Goal: Book appointment/travel/reservation

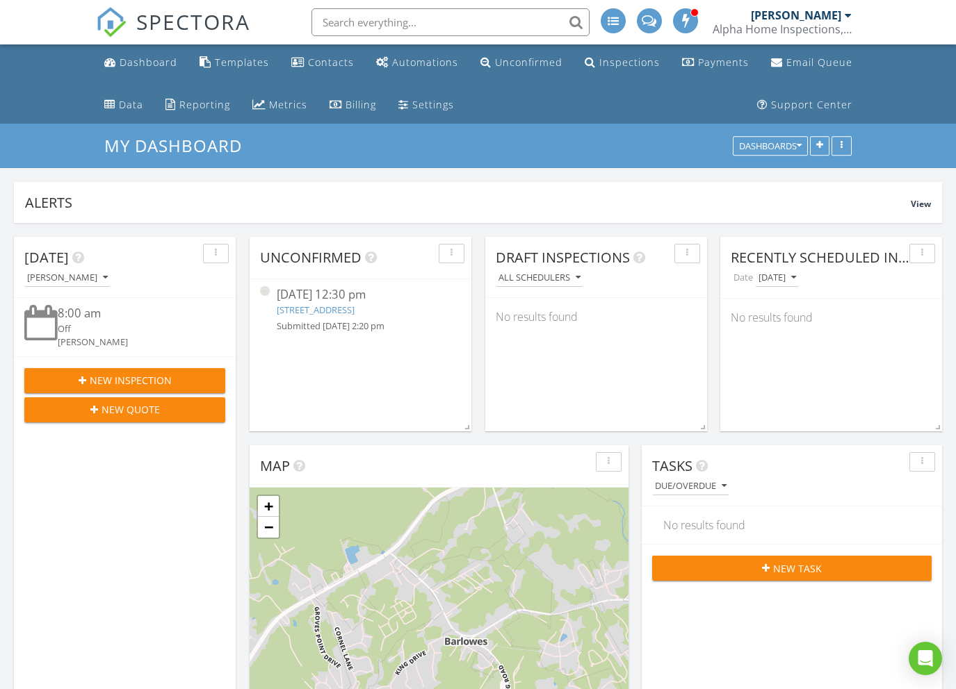
scroll to position [299, 300]
click at [354, 310] on link "[STREET_ADDRESS]" at bounding box center [316, 310] width 78 height 13
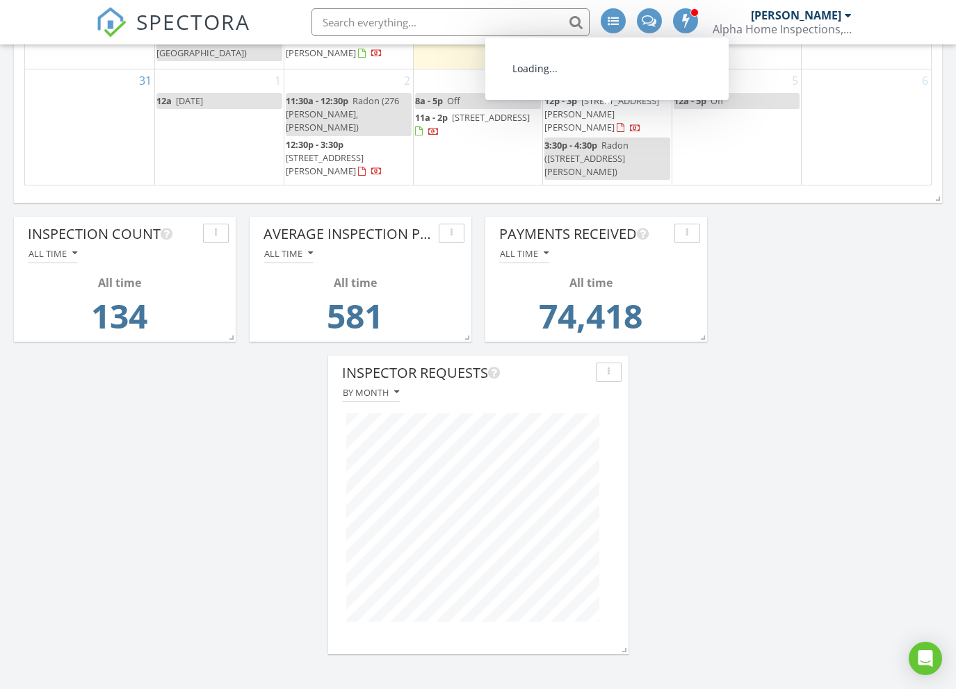
scroll to position [1067, 0]
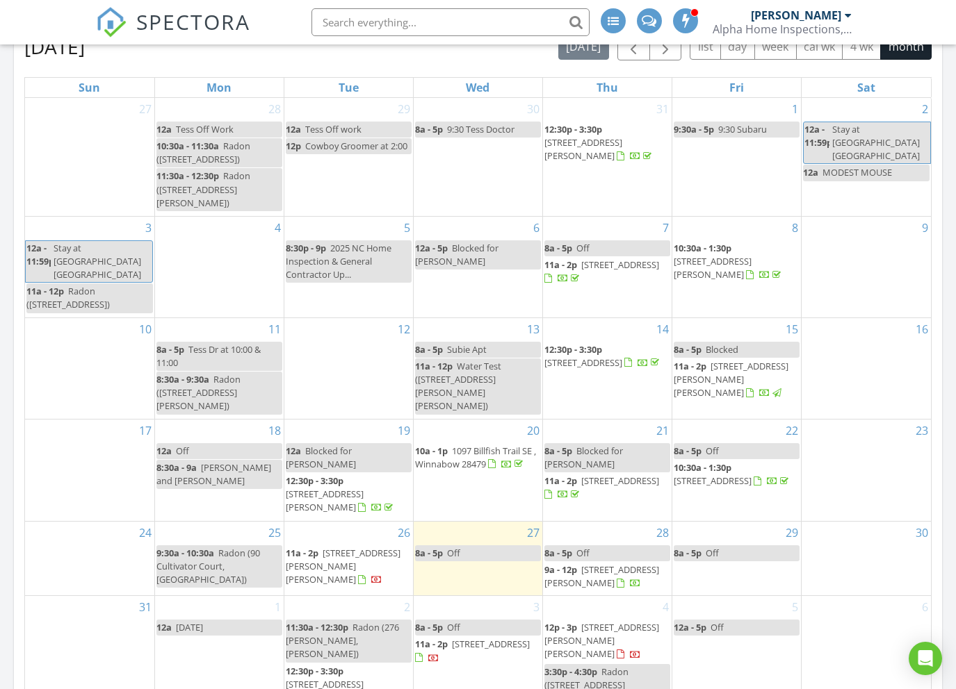
scroll to position [716, 0]
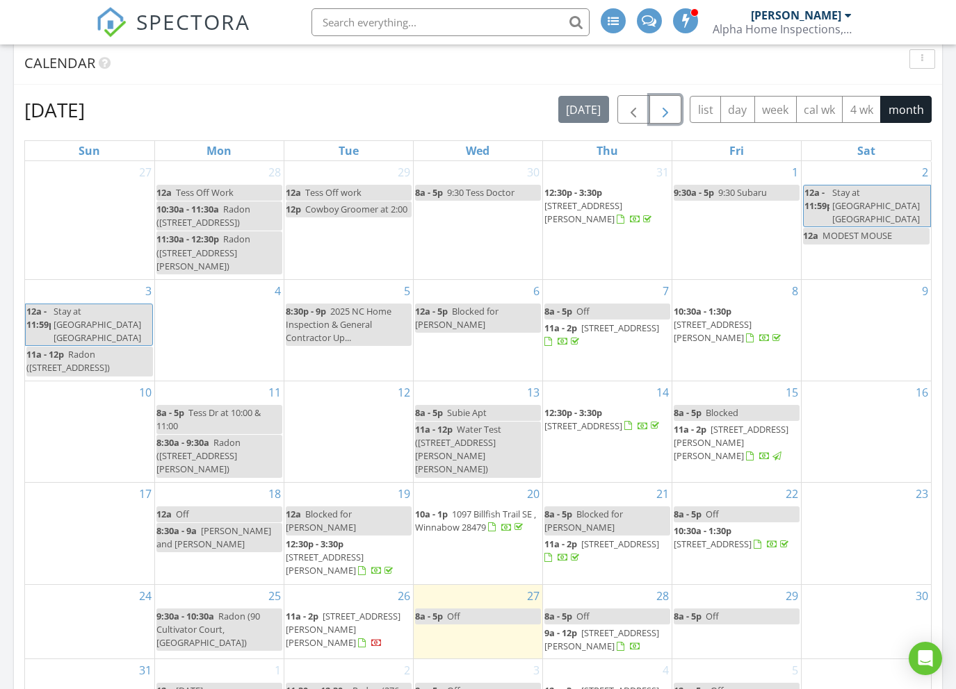
click at [678, 111] on button "button" at bounding box center [665, 109] width 33 height 28
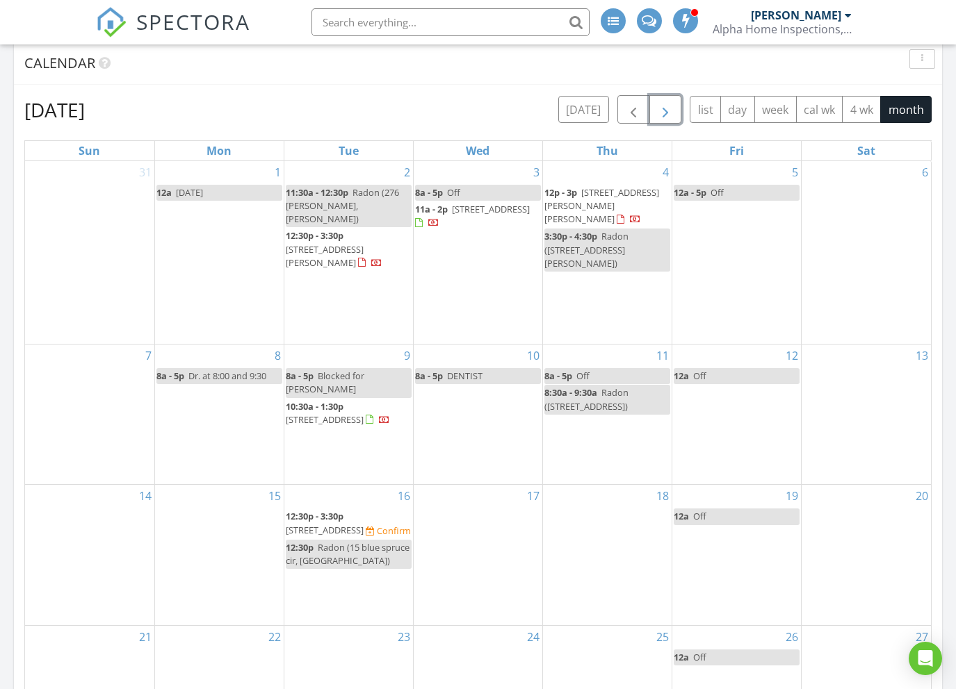
click at [627, 368] on link "8a - 5p Off" at bounding box center [607, 376] width 126 height 16
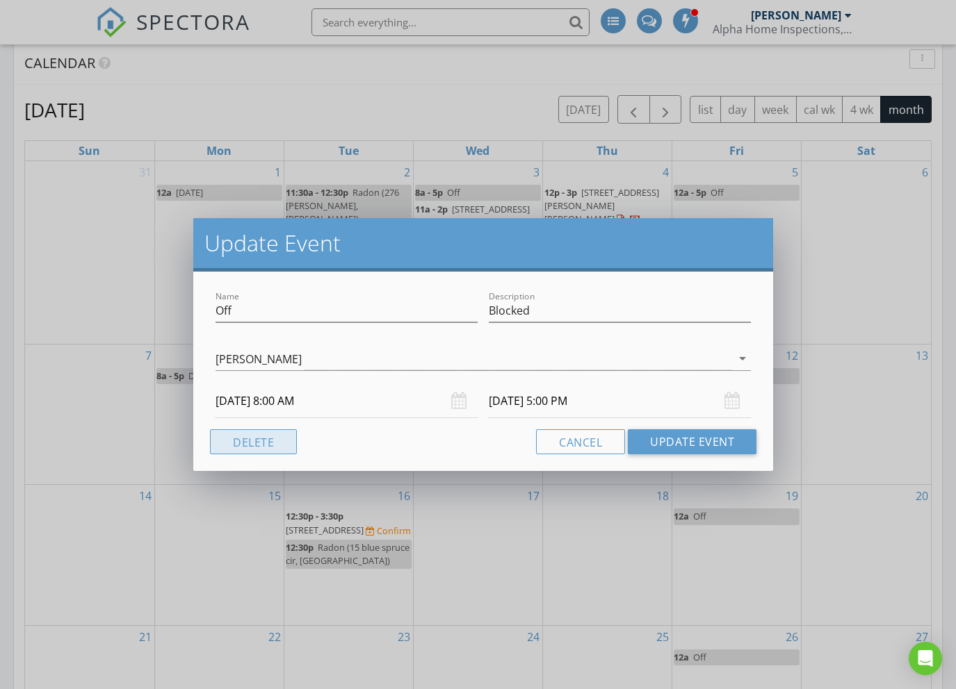
click at [284, 451] on button "Delete" at bounding box center [253, 442] width 87 height 25
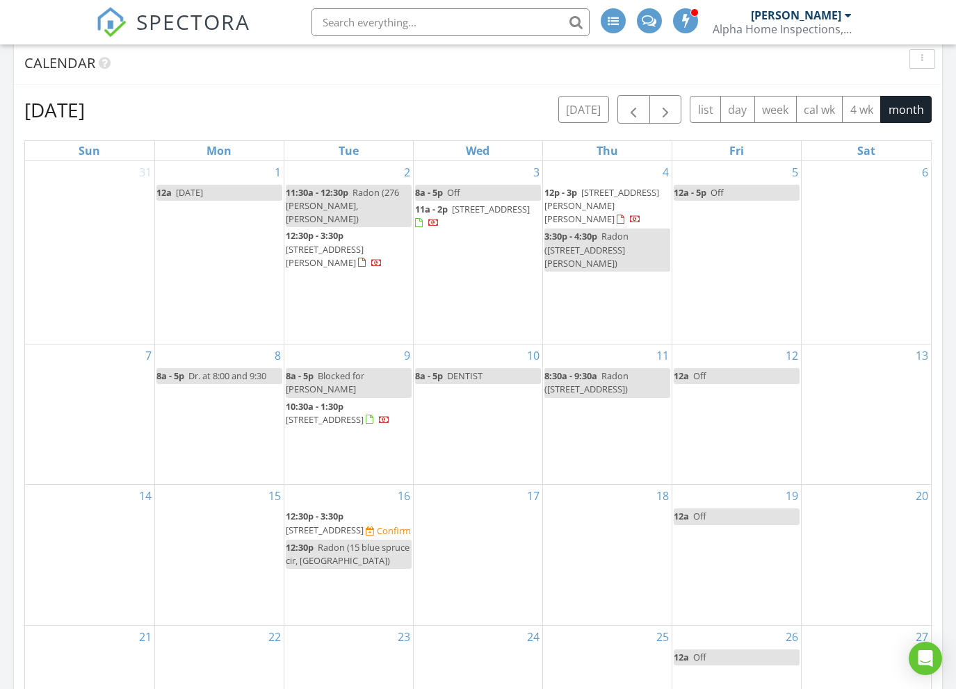
click at [641, 370] on div "8:30a - 9:30a [GEOGRAPHIC_DATA] ([STREET_ADDRESS])" at bounding box center [607, 383] width 126 height 26
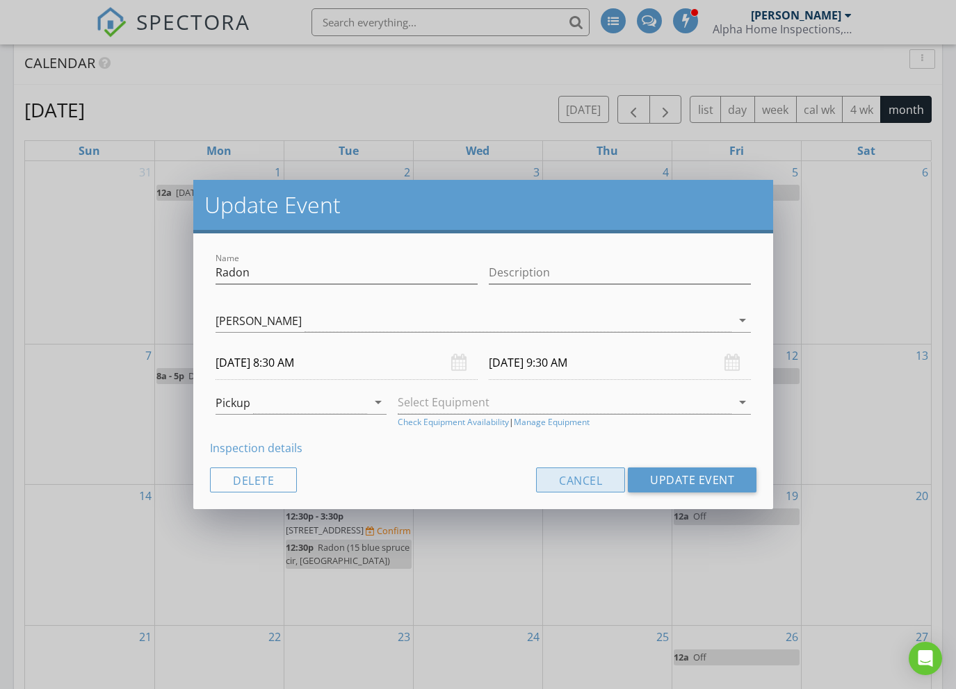
click at [568, 476] on button "Cancel" at bounding box center [580, 480] width 89 height 25
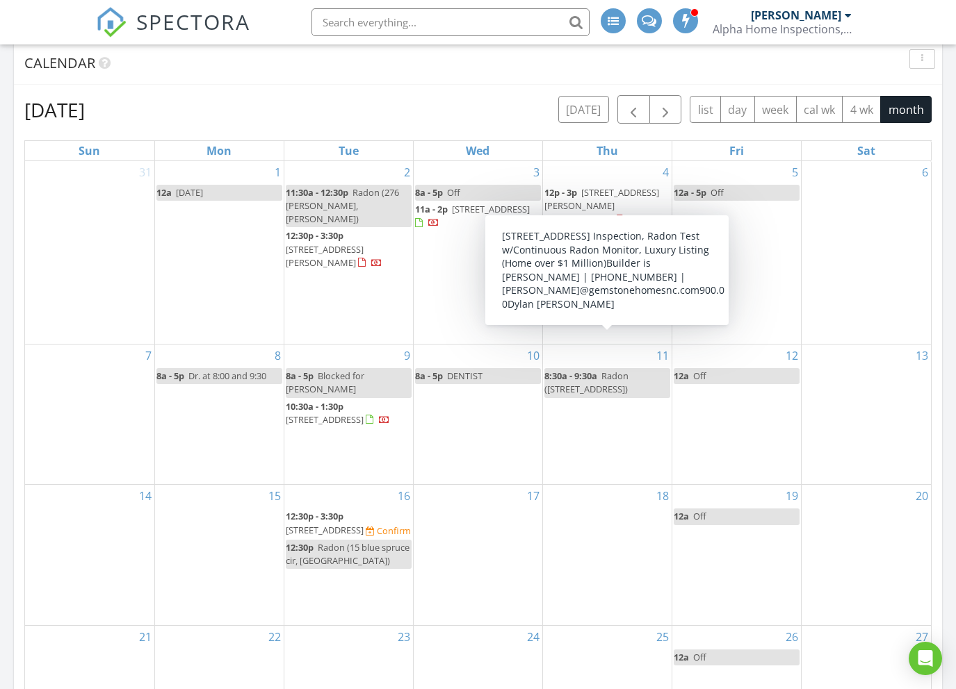
click at [583, 370] on span "Radon ([STREET_ADDRESS])" at bounding box center [586, 383] width 84 height 26
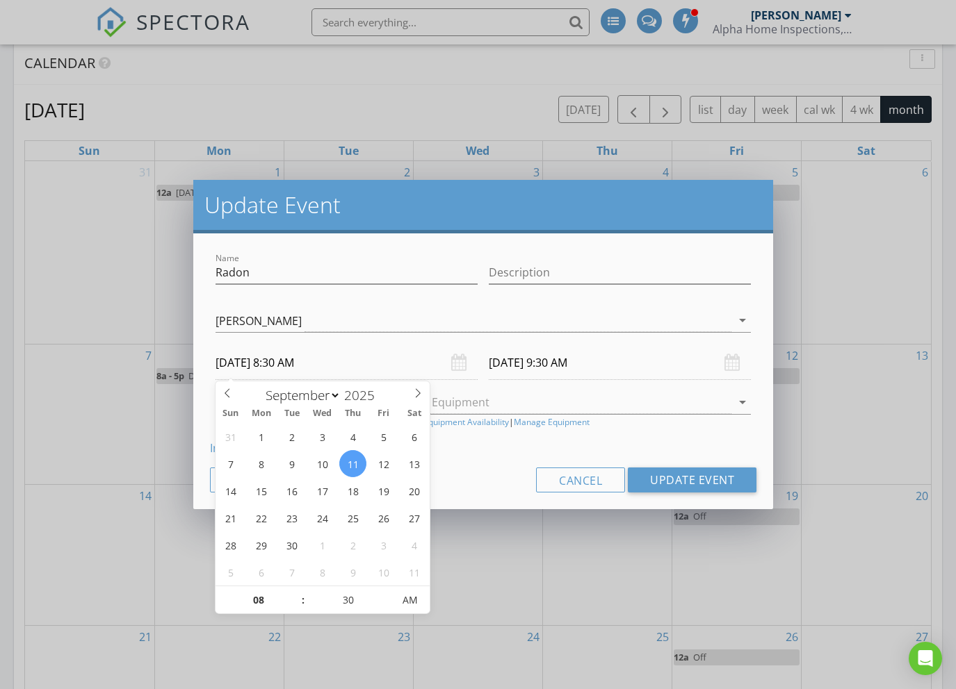
click at [386, 368] on input "[DATE] 8:30 AM" at bounding box center [346, 363] width 262 height 34
type input "09"
type input "[DATE] 9:30 AM"
click at [297, 595] on span at bounding box center [296, 594] width 10 height 14
type input "10"
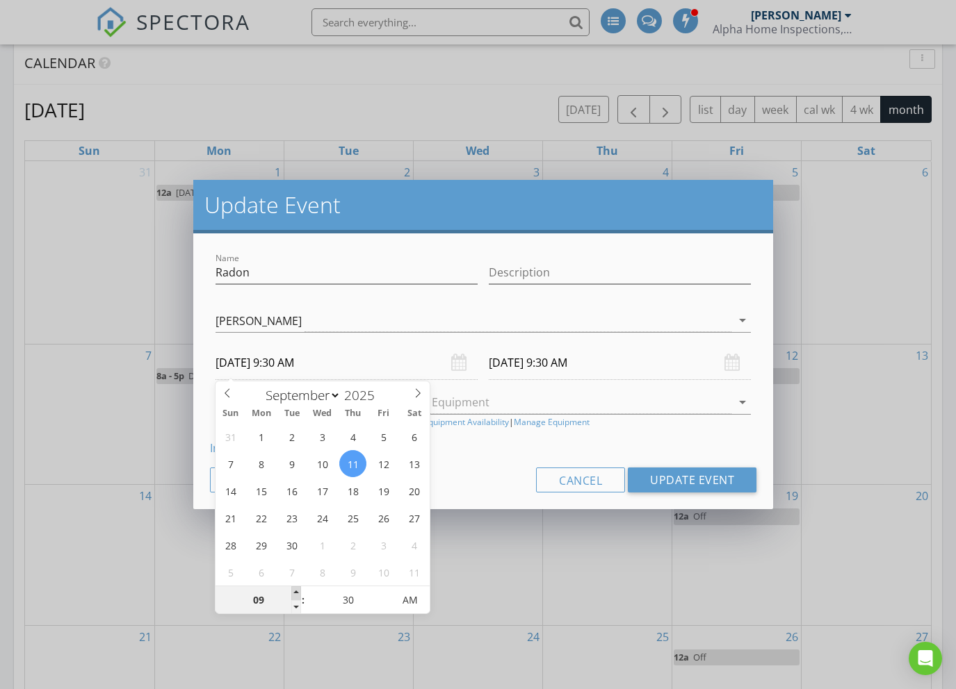
type input "[DATE] 10:30 AM"
click at [297, 595] on span at bounding box center [296, 594] width 10 height 14
type input "[DATE] 11:30 AM"
type input "11"
type input "[DATE] 11:30 AM"
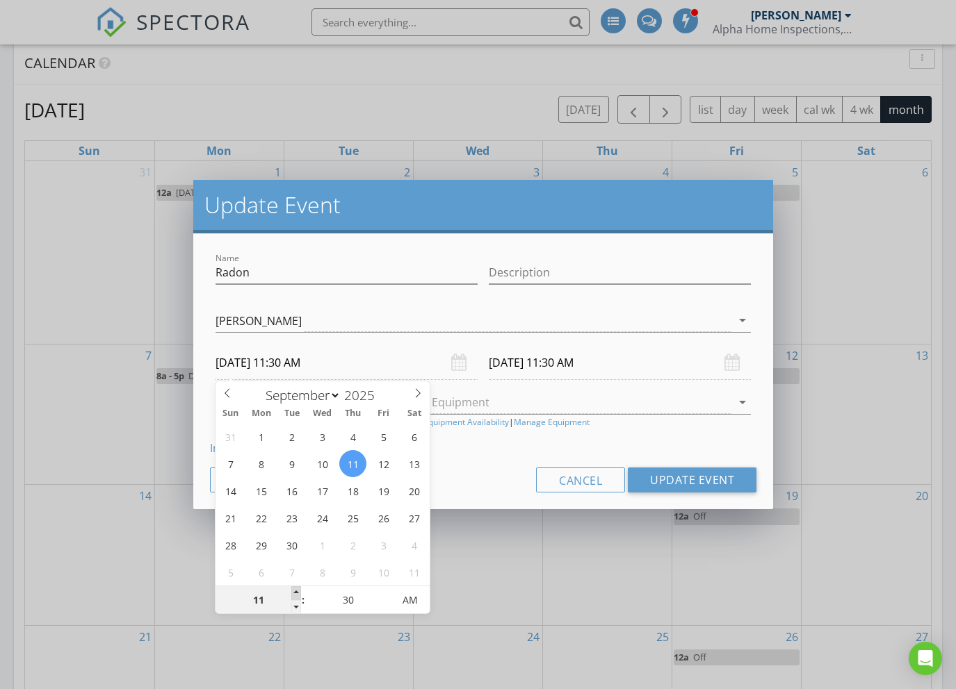
click at [297, 594] on span at bounding box center [296, 594] width 10 height 14
type input "[DATE] 12:30 PM"
click at [687, 473] on button "Update Event" at bounding box center [692, 480] width 129 height 25
